Goal: Transaction & Acquisition: Subscribe to service/newsletter

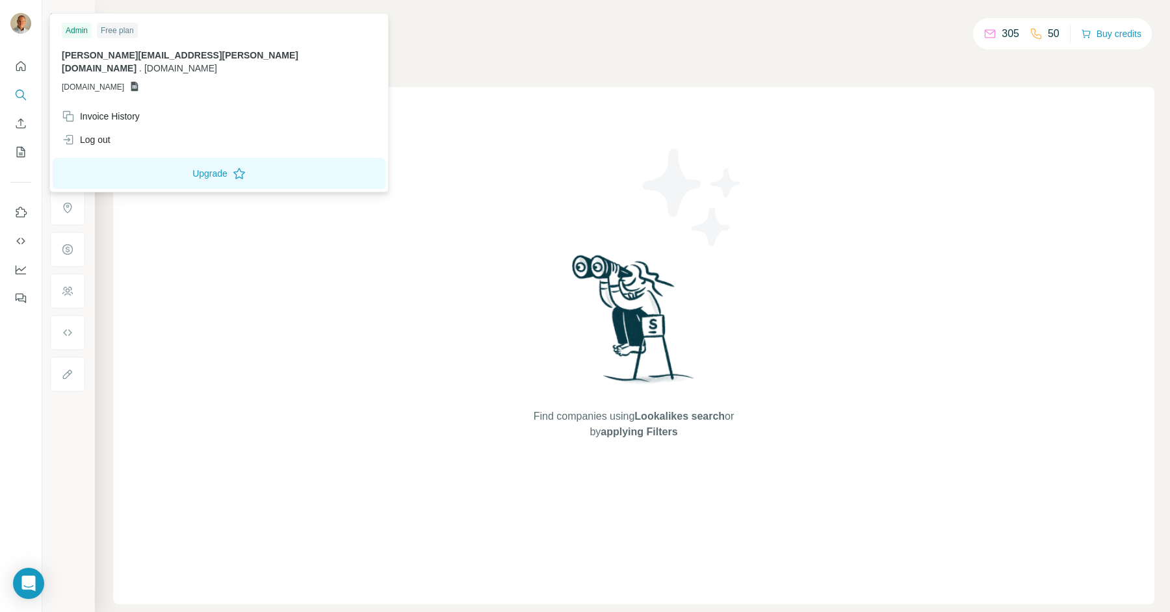
click at [18, 27] on img at bounding box center [20, 23] width 21 height 21
click at [330, 259] on div "Find companies using Lookalikes search or by applying Filters" at bounding box center [633, 345] width 1041 height 517
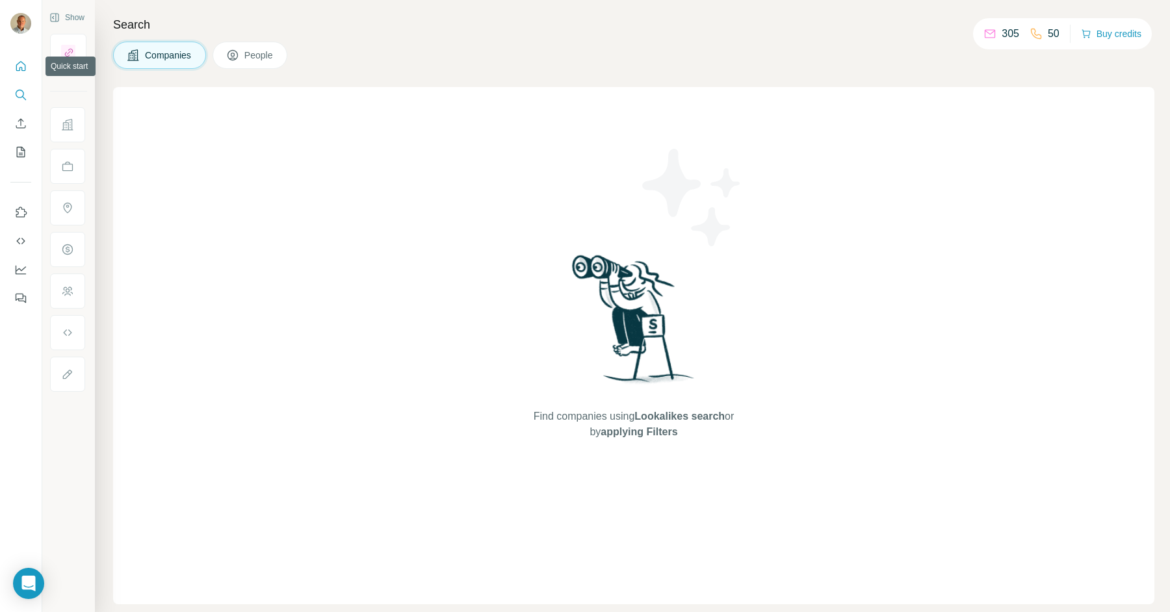
click at [23, 69] on icon "Quick start" at bounding box center [20, 66] width 13 height 13
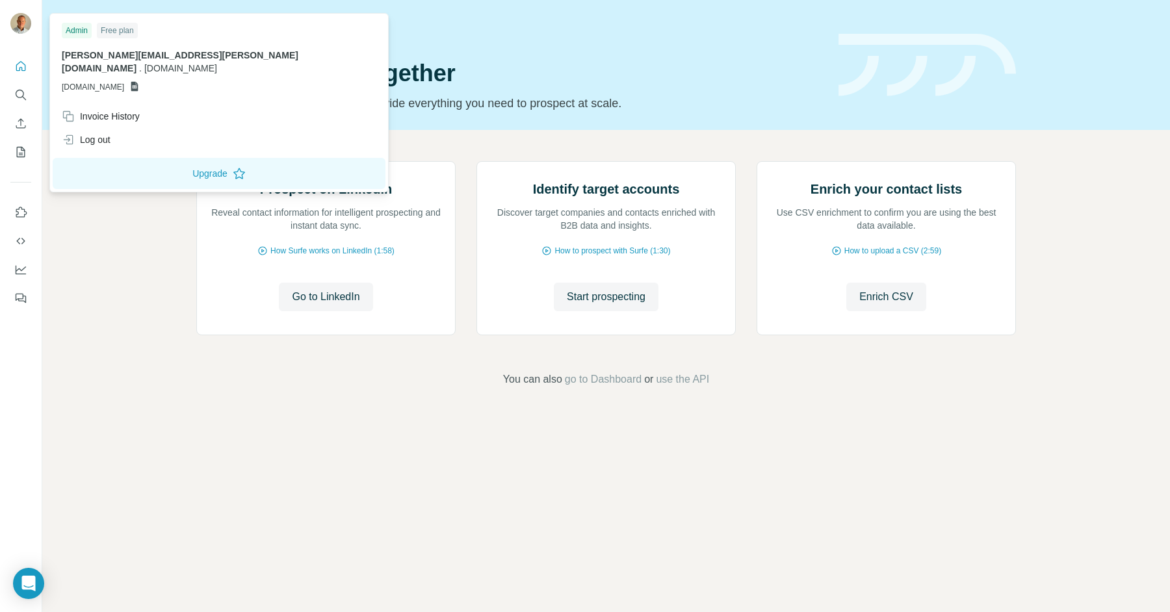
click at [27, 28] on img at bounding box center [20, 23] width 21 height 21
click at [84, 23] on div "Admin" at bounding box center [77, 31] width 30 height 16
click at [110, 24] on div "Free plan" at bounding box center [117, 31] width 41 height 16
click at [217, 63] on span "cloudstride.io" at bounding box center [180, 68] width 73 height 10
click at [138, 82] on icon at bounding box center [134, 87] width 7 height 10
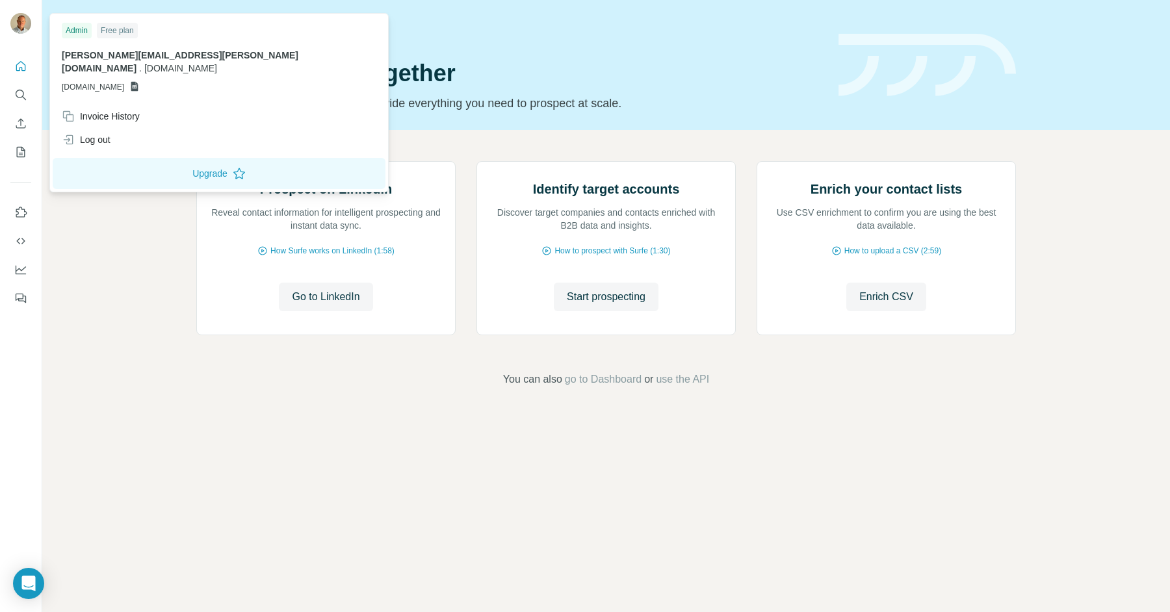
drag, startPoint x: 141, startPoint y: 71, endPoint x: 78, endPoint y: 71, distance: 63.0
click at [78, 81] on span "GSHEETSCLOUDSTRIDE.IO" at bounding box center [93, 87] width 62 height 12
click at [109, 52] on span "konstantin.frolov@cloudstride.io" at bounding box center [180, 61] width 237 height 23
click at [144, 373] on div "Prospect on LinkedIn Reveal contact information for intelligent prospecting and…" at bounding box center [605, 274] width 1127 height 289
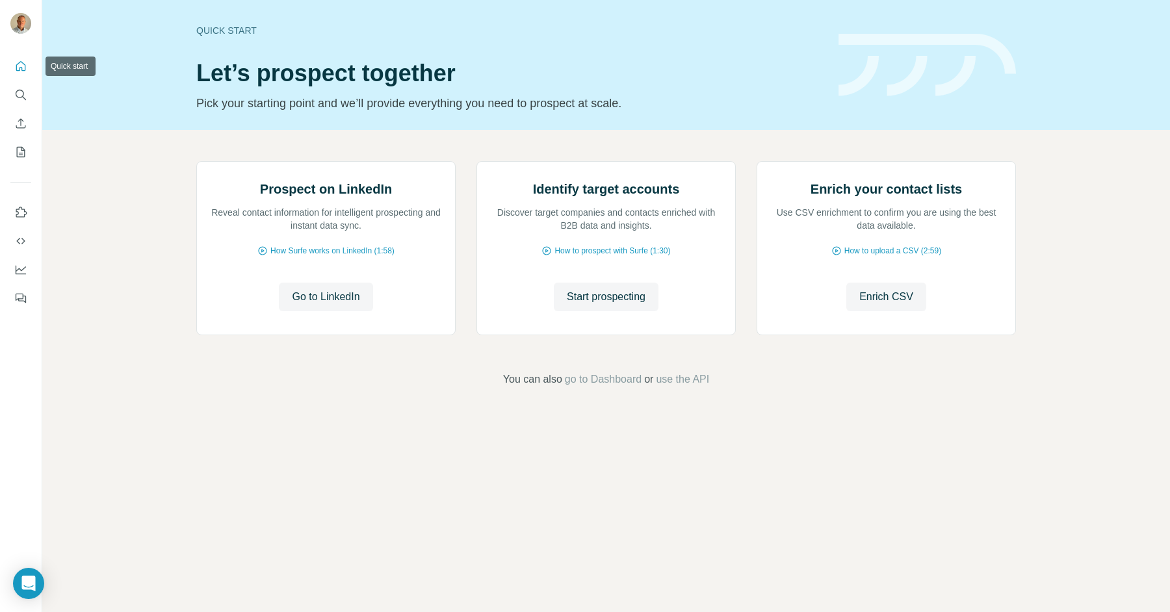
click at [21, 66] on icon "Quick start" at bounding box center [20, 66] width 13 height 13
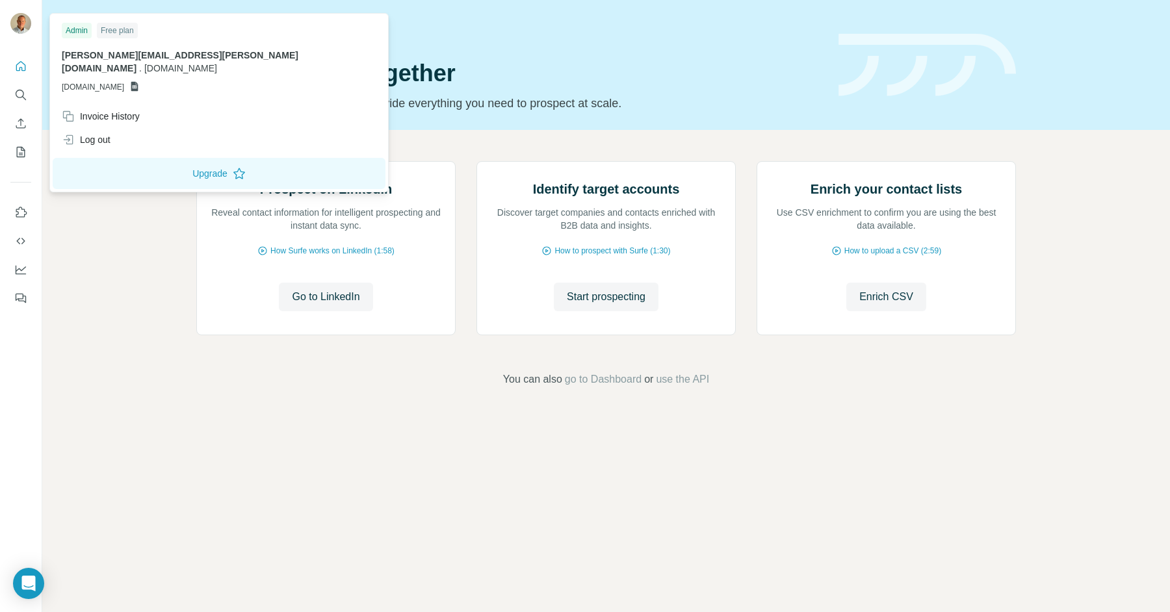
click at [27, 23] on img at bounding box center [20, 23] width 21 height 21
drag, startPoint x: 121, startPoint y: 30, endPoint x: 100, endPoint y: 32, distance: 21.0
click at [100, 32] on div "Free plan" at bounding box center [117, 31] width 41 height 16
drag, startPoint x: 103, startPoint y: 33, endPoint x: 151, endPoint y: 36, distance: 48.2
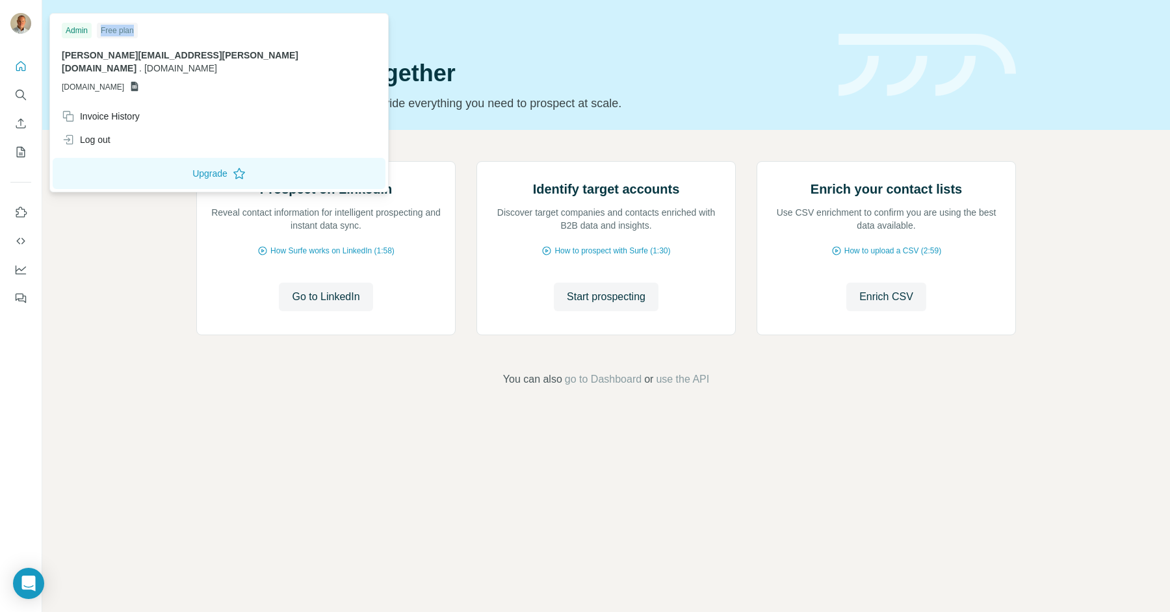
click at [151, 34] on div "Admin Free plan" at bounding box center [219, 31] width 315 height 16
click at [151, 36] on div "Admin Free plan" at bounding box center [219, 31] width 315 height 16
drag, startPoint x: 154, startPoint y: 36, endPoint x: 179, endPoint y: 32, distance: 25.6
click at [179, 32] on div "Admin Free plan" at bounding box center [219, 31] width 315 height 16
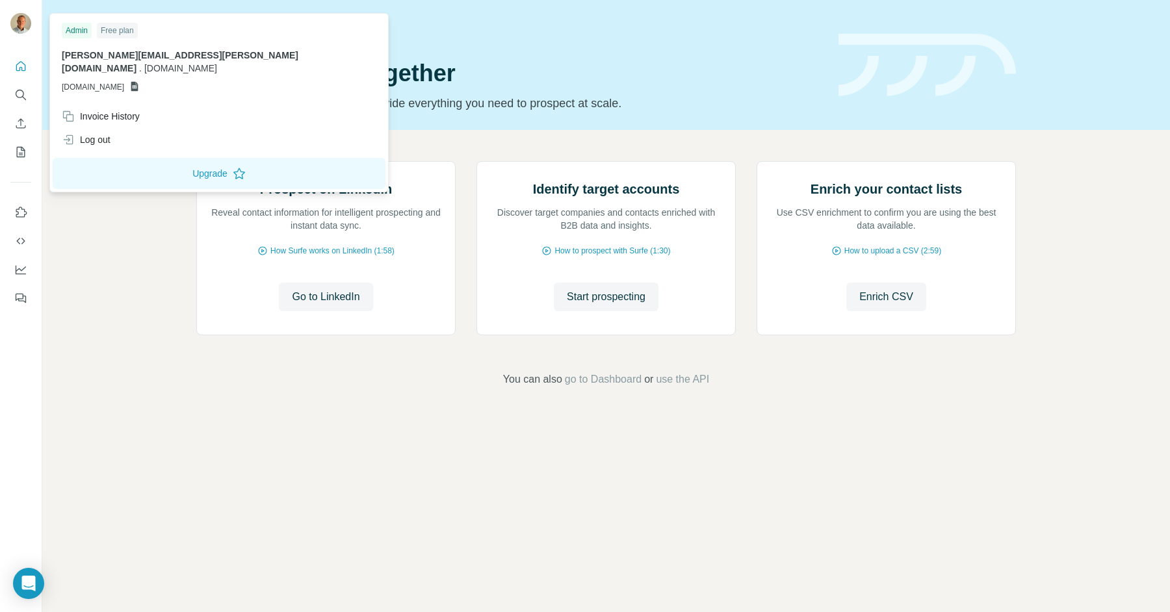
click at [381, 47] on div "Quick start Let’s prospect together Pick your starting point and we’ll provide …" at bounding box center [509, 65] width 626 height 95
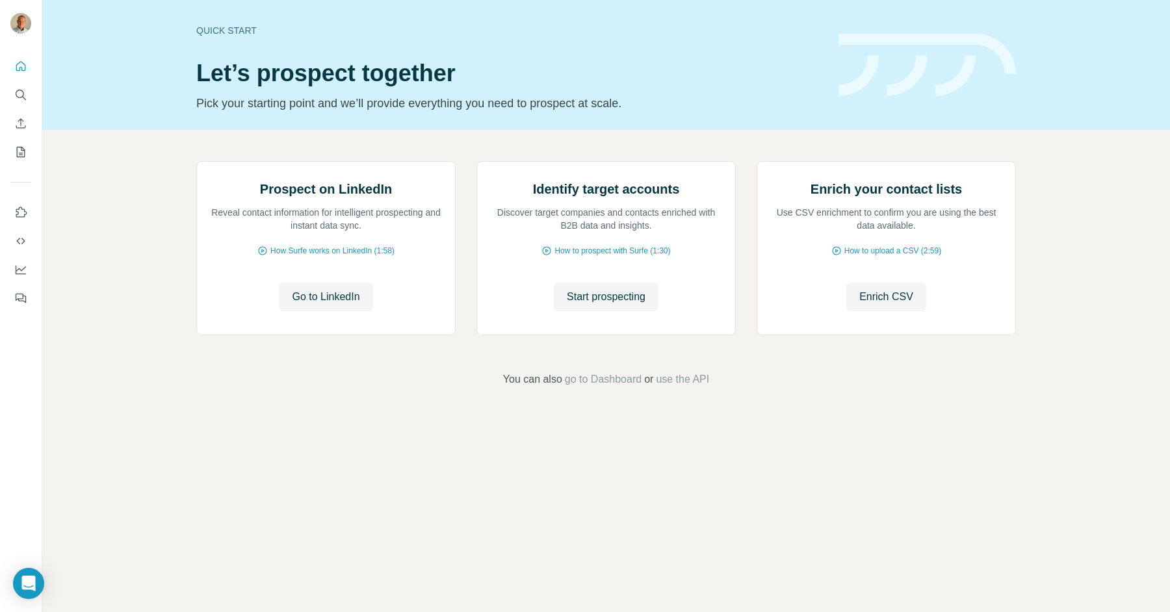
click at [126, 389] on div "Prospect on LinkedIn Reveal contact information for intelligent prospecting and…" at bounding box center [605, 274] width 1127 height 289
click at [22, 65] on icon "Quick start" at bounding box center [20, 66] width 13 height 13
click at [363, 89] on div "Quick start Let’s prospect together Pick your starting point and we’ll provide …" at bounding box center [509, 65] width 626 height 95
click at [125, 298] on div "Prospect on LinkedIn Reveal contact information for intelligent prospecting and…" at bounding box center [605, 274] width 1127 height 289
click at [21, 93] on icon "Search" at bounding box center [20, 94] width 13 height 13
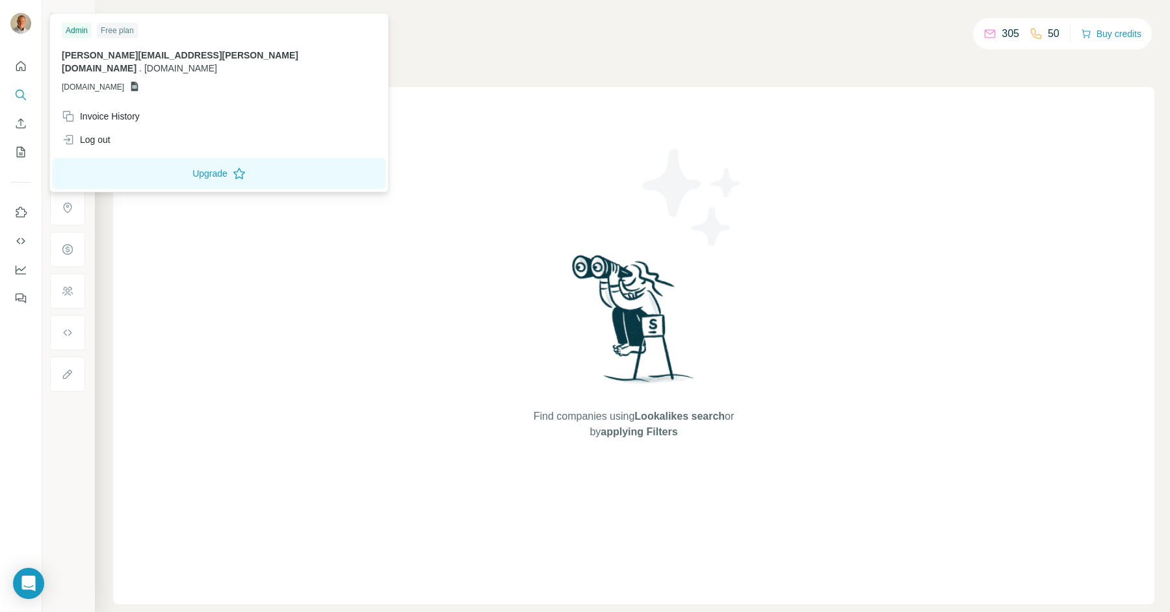
click at [27, 25] on img at bounding box center [20, 23] width 21 height 21
click at [22, 25] on img at bounding box center [20, 23] width 21 height 21
click at [380, 107] on div "Find companies using Lookalikes search or by applying Filters" at bounding box center [633, 345] width 1041 height 517
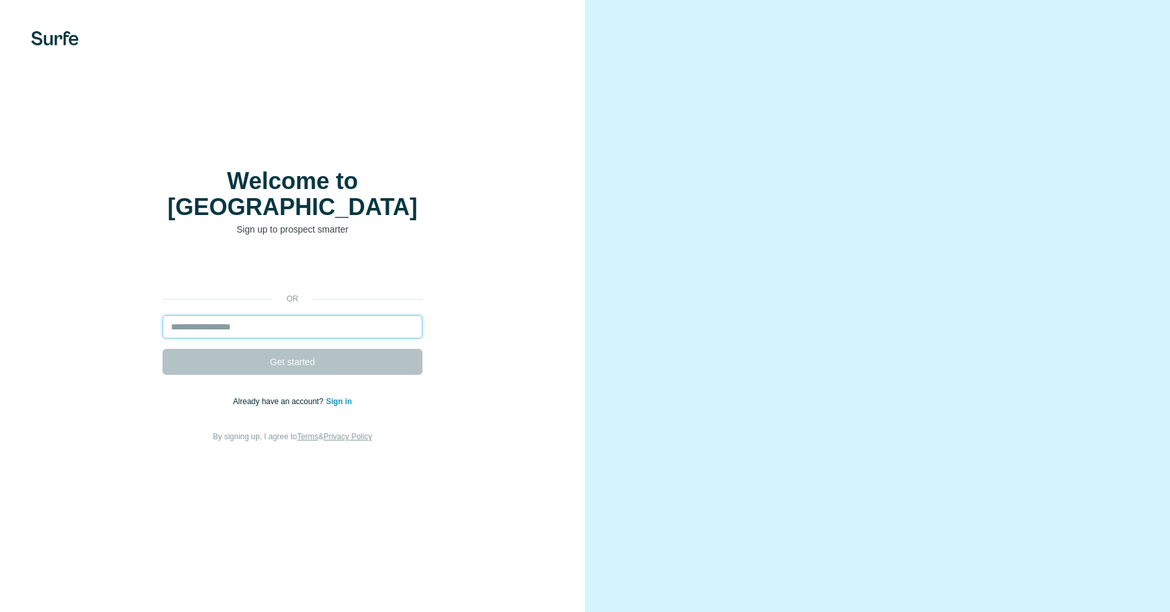
click at [316, 315] on input "email" at bounding box center [292, 326] width 260 height 23
click at [541, 275] on div "or Get started Already have an account? Sign in By signing up, I agree to Terms…" at bounding box center [292, 350] width 533 height 187
click at [568, 263] on div "Welcome to Surfe Sign up to prospect smarter or Get started Already have an acc…" at bounding box center [292, 306] width 585 height 612
